Goal: Information Seeking & Learning: Learn about a topic

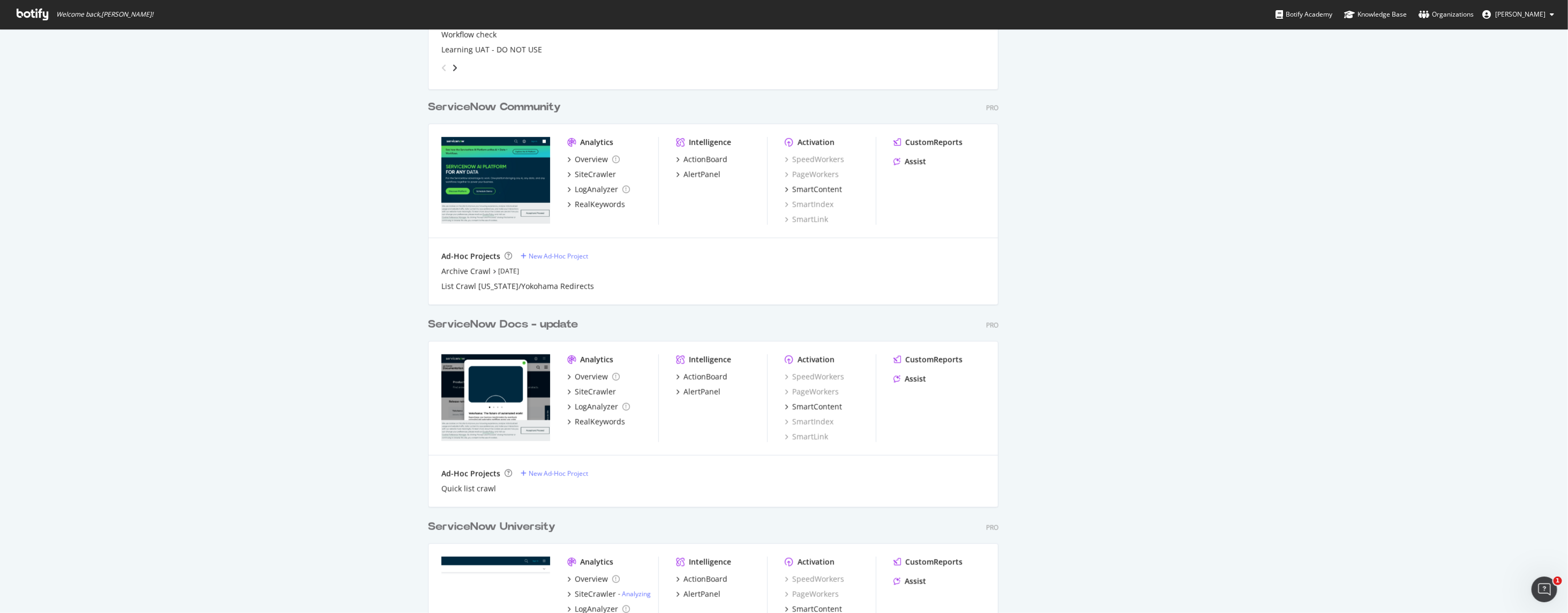
scroll to position [649, 0]
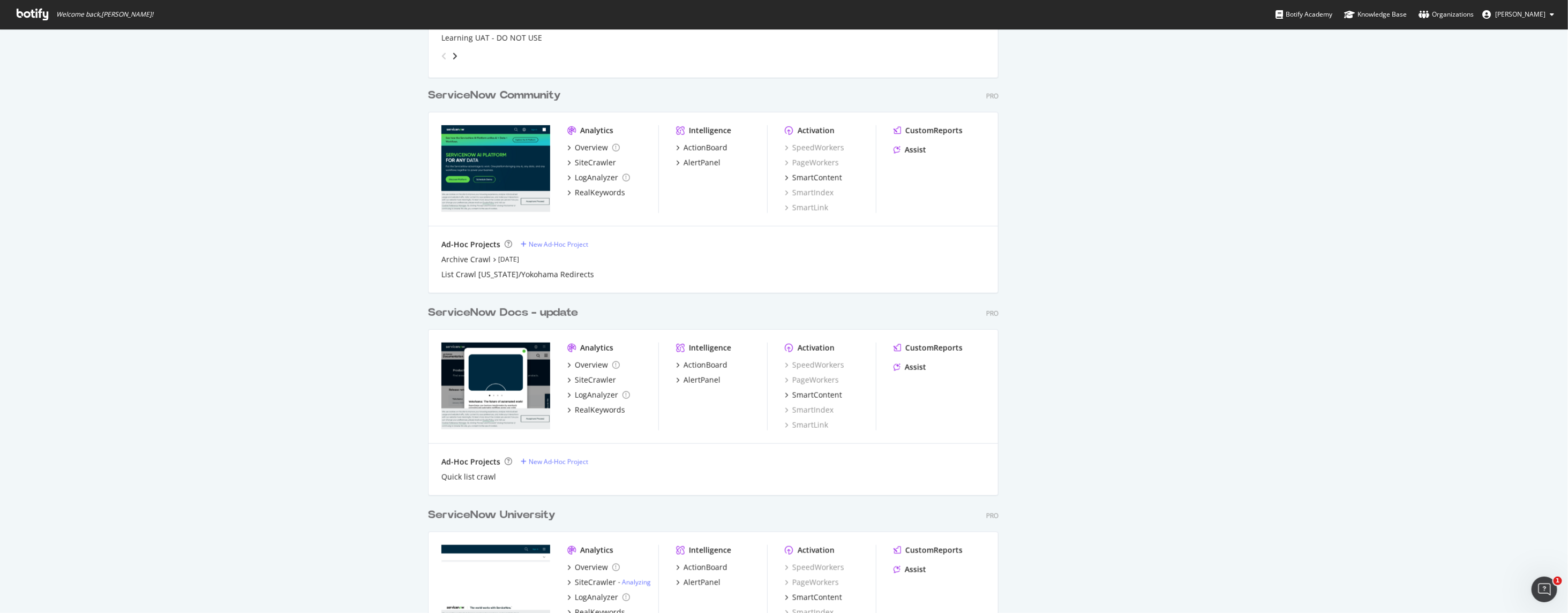
click at [704, 244] on div "Ad-Hoc Projects New Ad-Hoc Project" at bounding box center [714, 244] width 544 height 11
click at [592, 161] on div "SiteCrawler" at bounding box center [595, 163] width 41 height 11
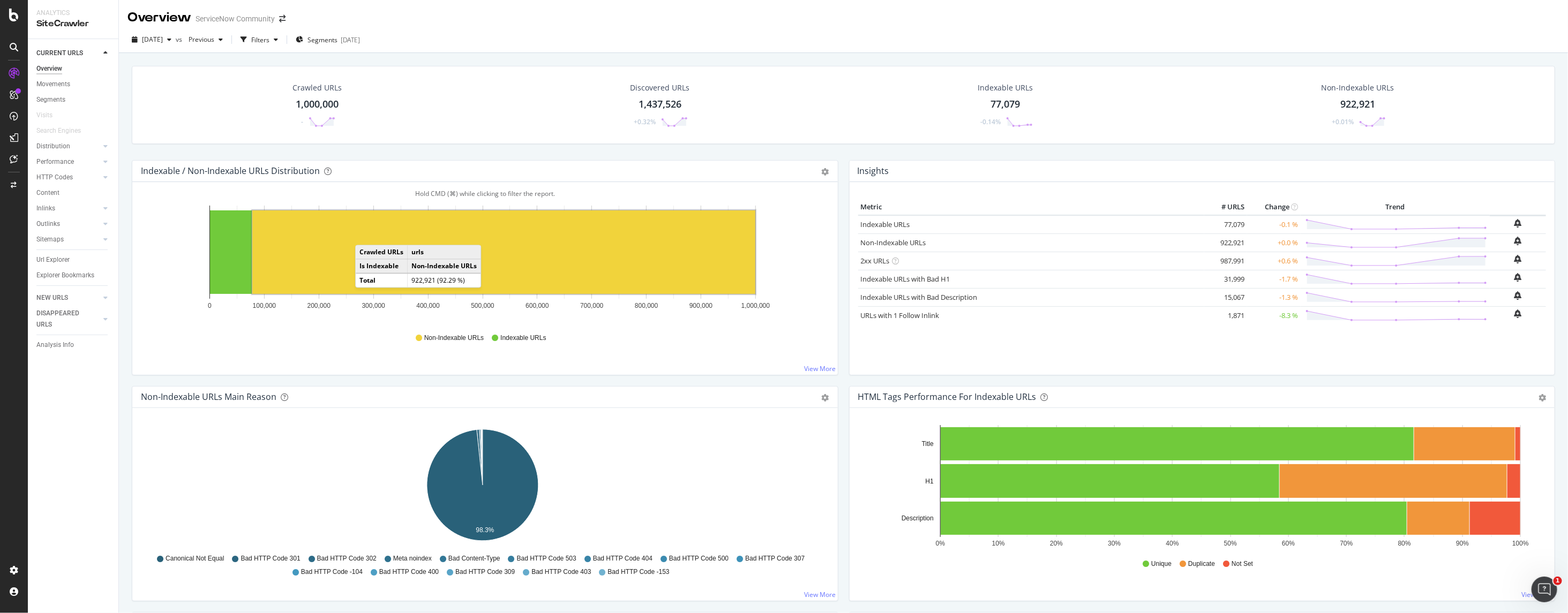
click at [367, 235] on rect "A chart." at bounding box center [504, 252] width 503 height 83
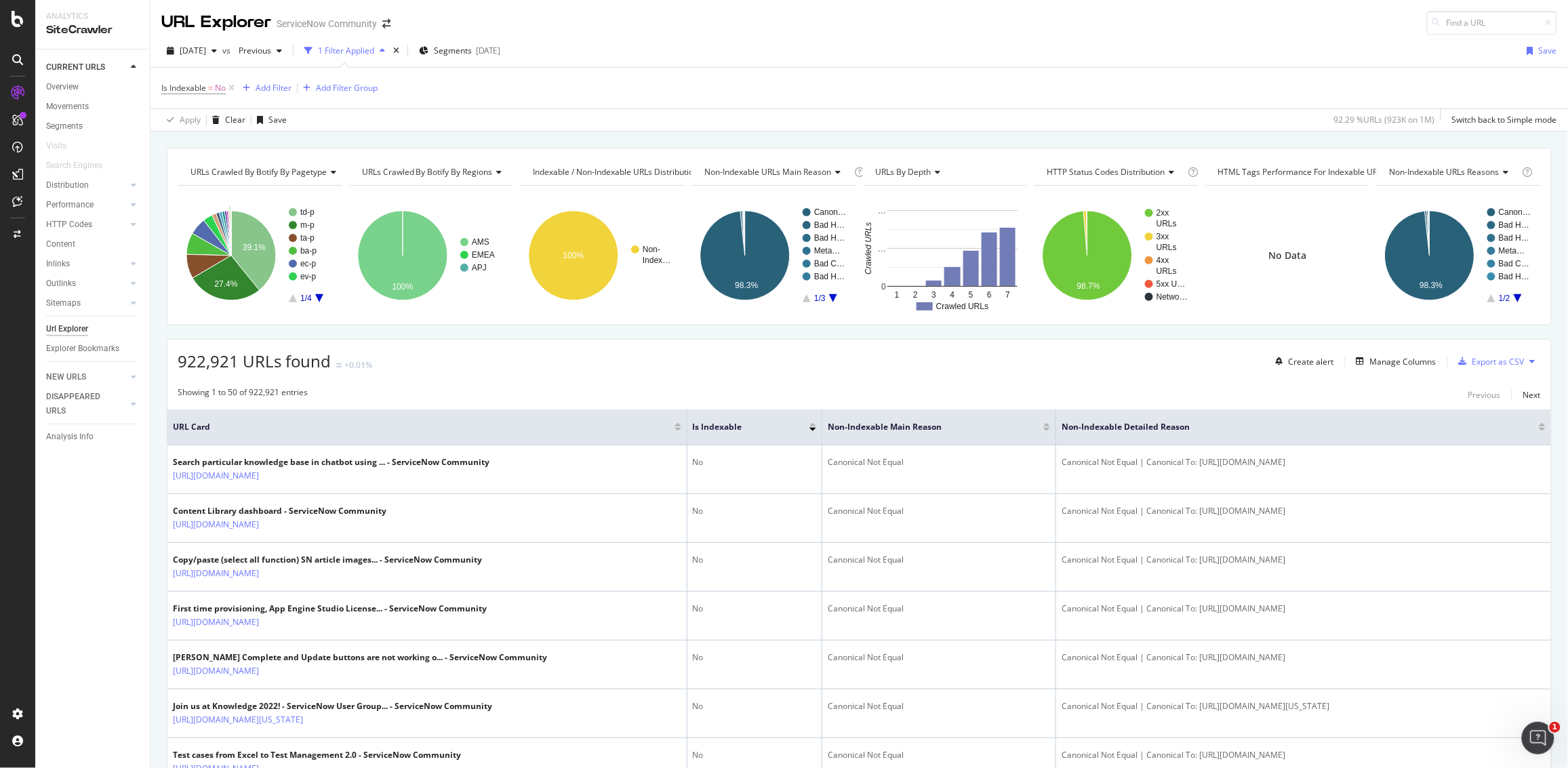
click at [17, 24] on icon at bounding box center [18, 19] width 12 height 16
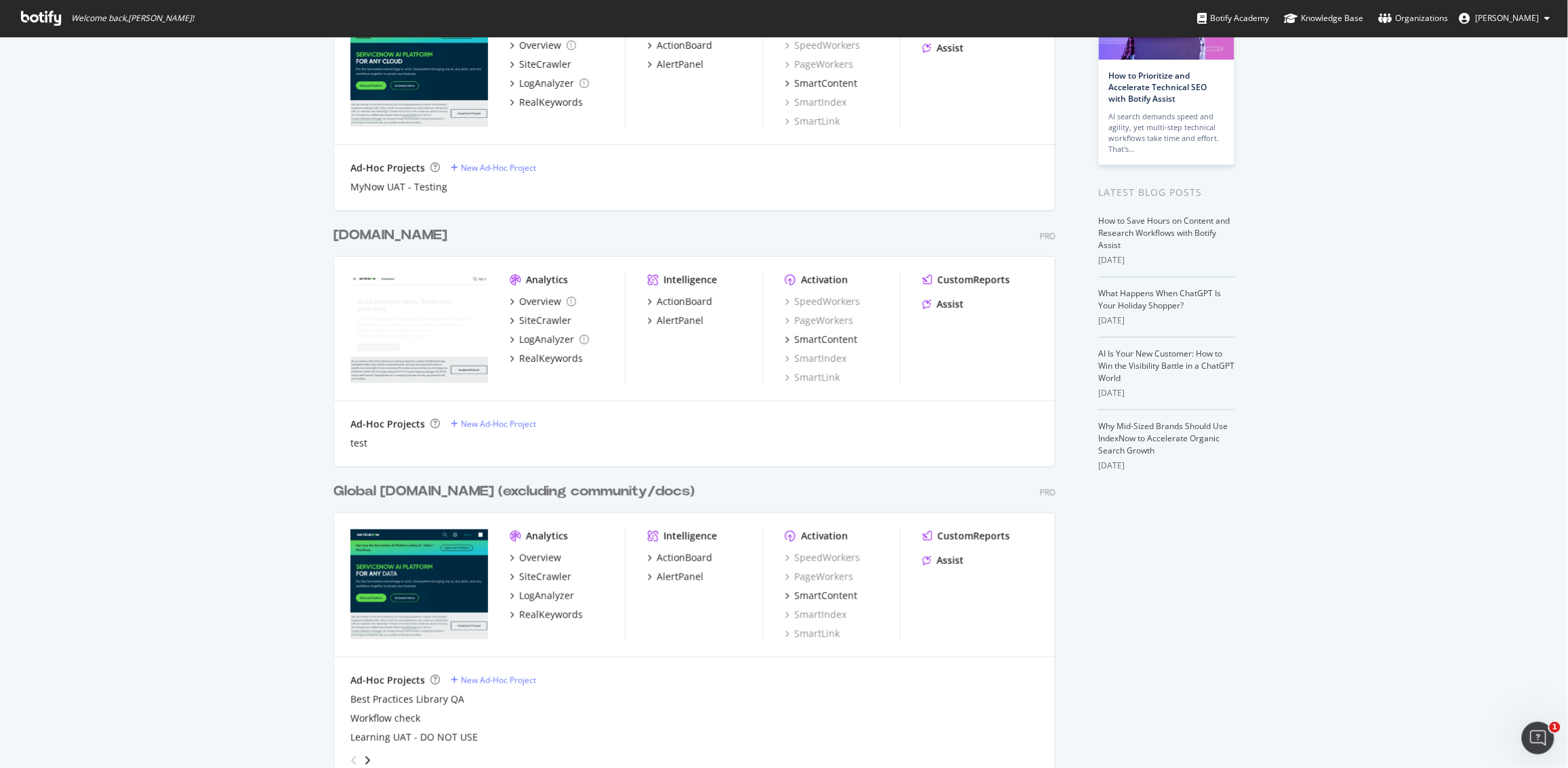
scroll to position [167, 0]
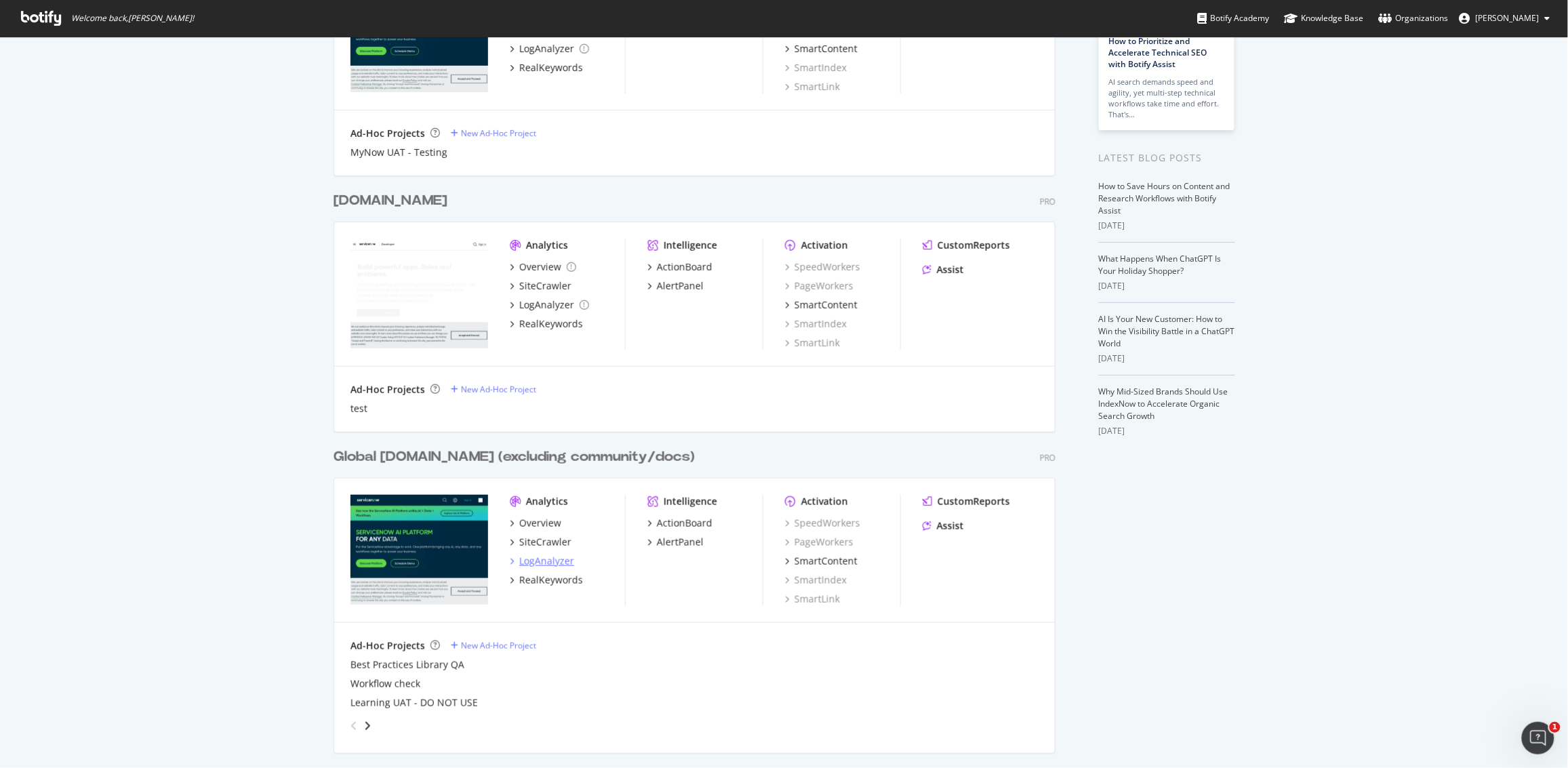
click at [546, 563] on div "LogAnalyzer" at bounding box center [546, 560] width 55 height 13
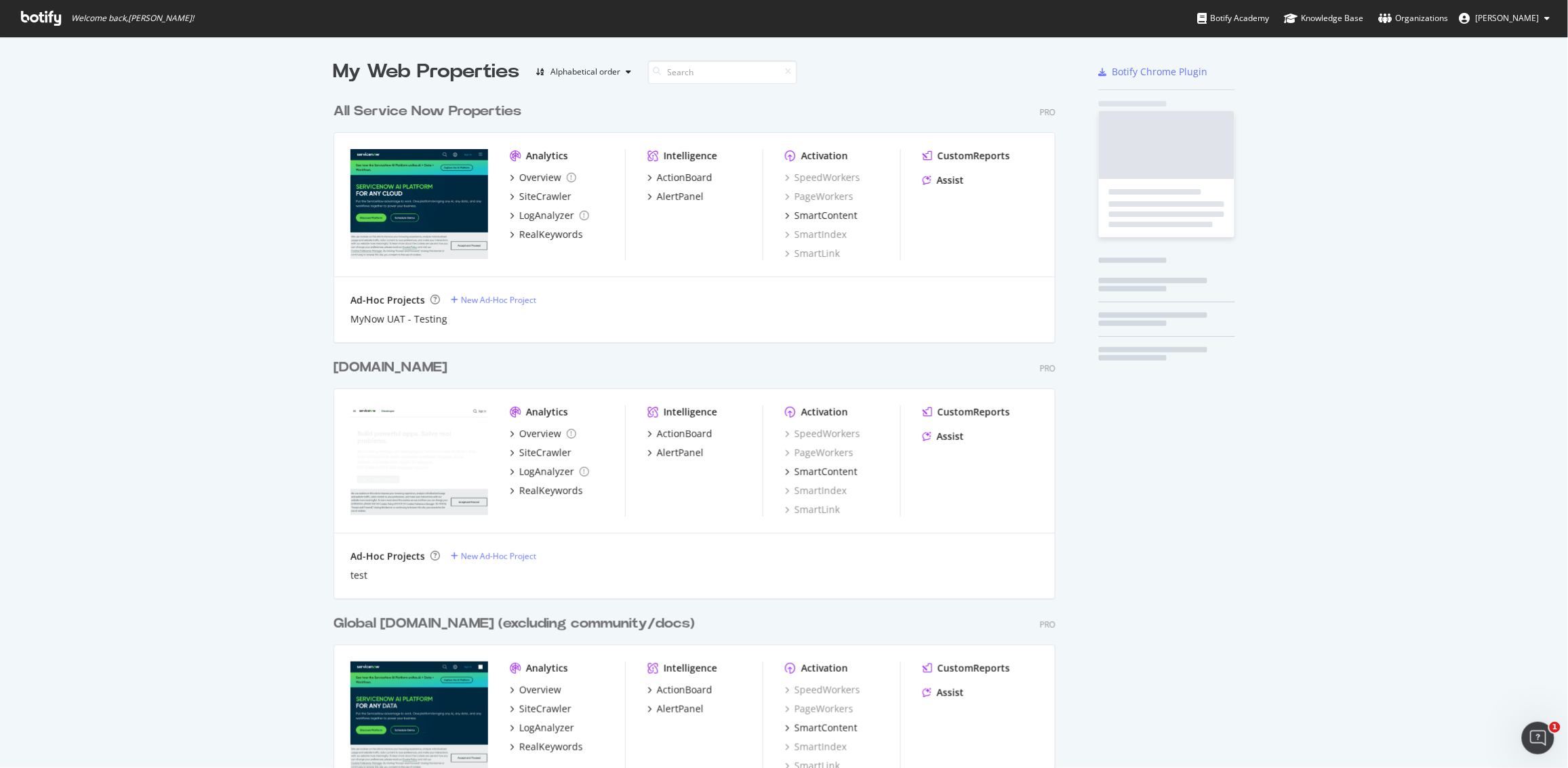
scroll to position [756, 1543]
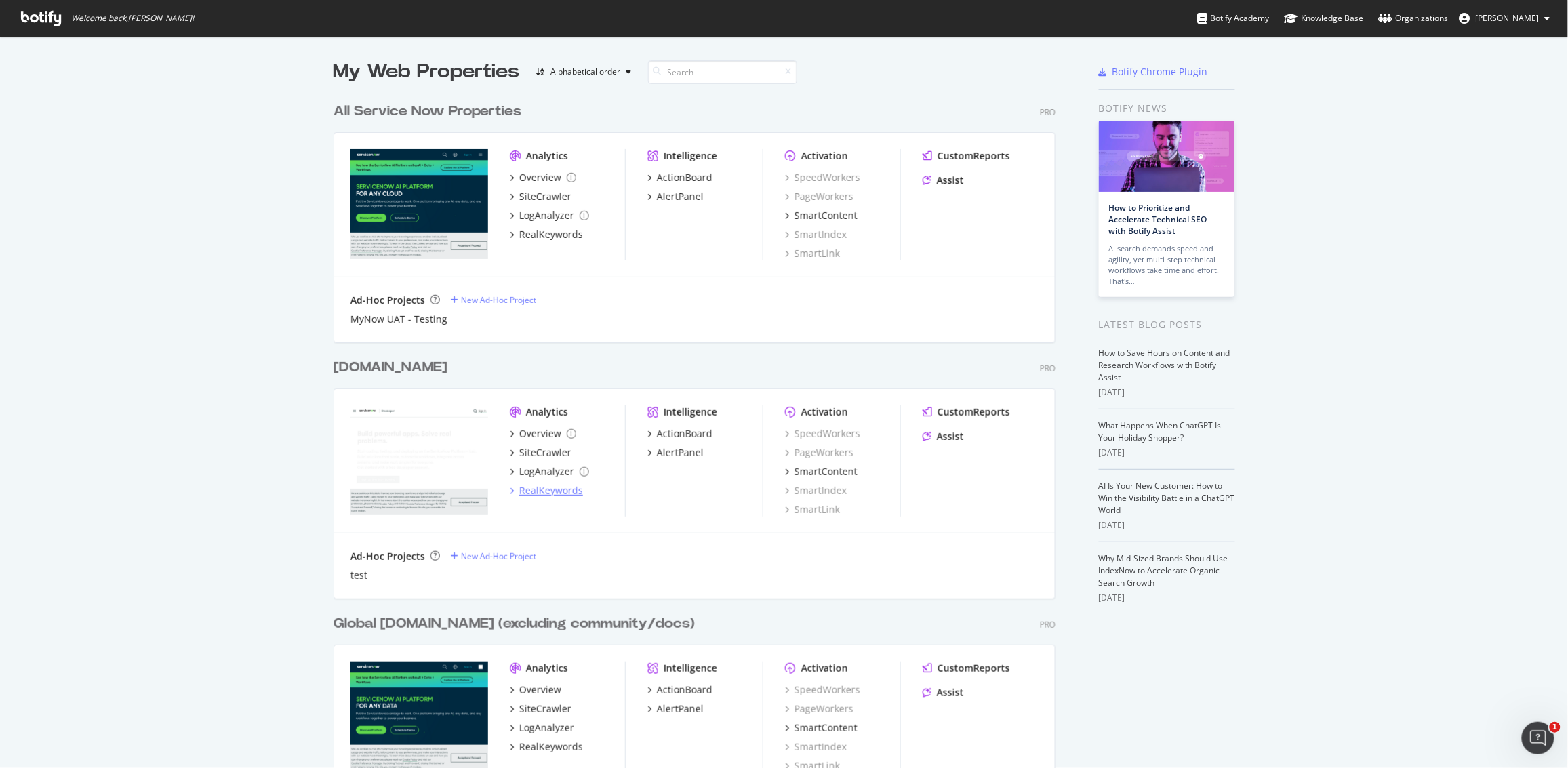
click at [548, 490] on div "RealKeywords" at bounding box center [551, 490] width 64 height 13
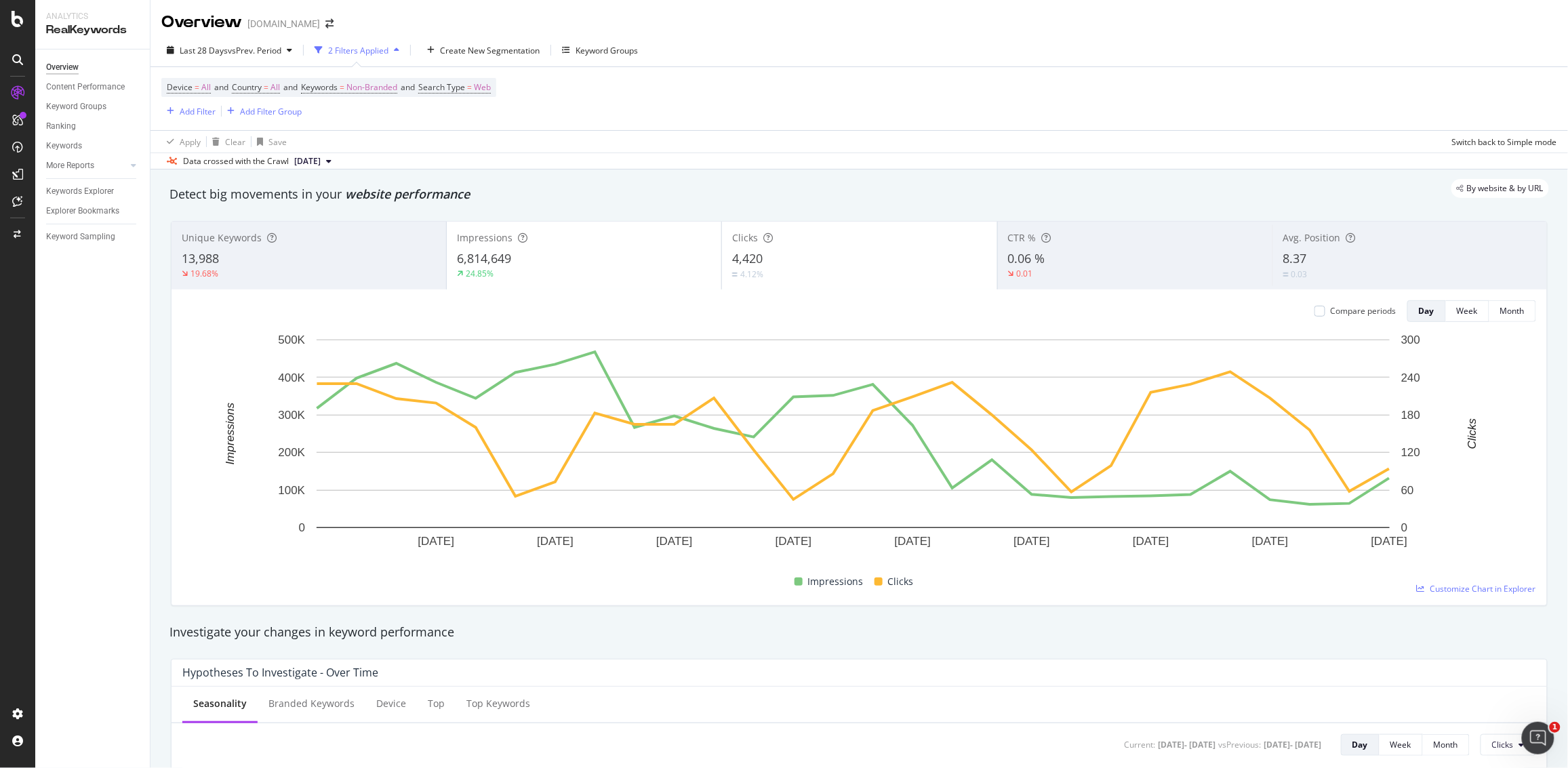
click at [832, 263] on div "4,420" at bounding box center [858, 259] width 255 height 18
